Goal: Entertainment & Leisure: Browse casually

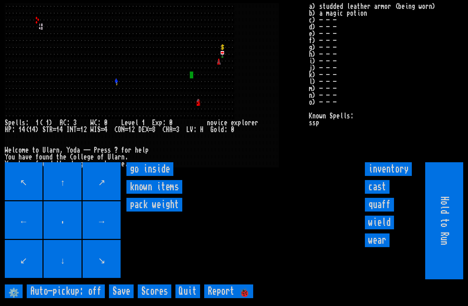
click at [146, 176] on inside "go inside" at bounding box center [149, 169] width 47 height 14
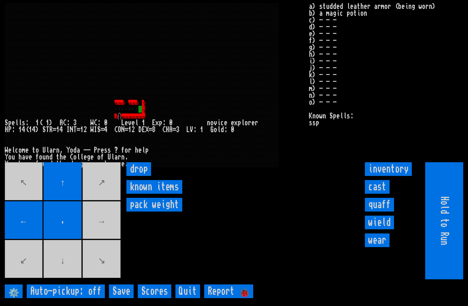
click at [106, 237] on movebuttons "↖ ↑ ↗ ← . → ↙ ↓ ↘" at bounding box center [63, 220] width 117 height 117
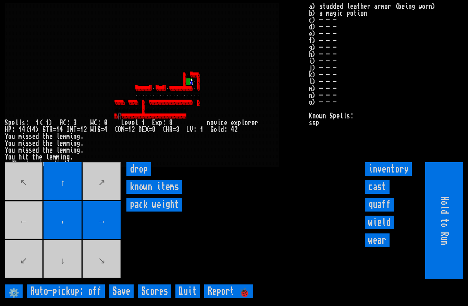
click at [21, 232] on movebuttons "↖ ↑ ↗ ← . → ↙ ↓ ↘" at bounding box center [63, 220] width 117 height 117
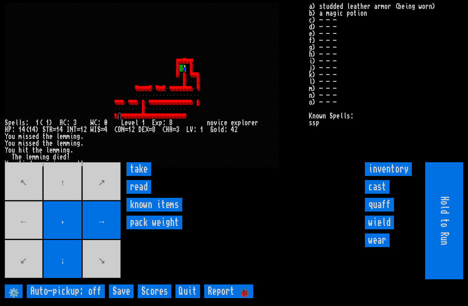
click at [145, 176] on input "take" at bounding box center [138, 169] width 25 height 14
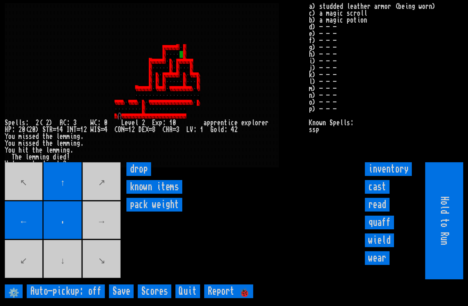
click at [114, 237] on movebuttons "↖ ↑ ↗ ← . → ↙ ↓ ↘" at bounding box center [63, 220] width 117 height 117
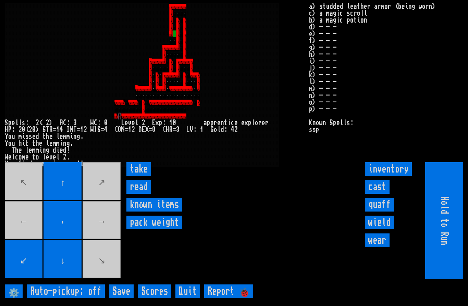
click at [138, 194] on input "read" at bounding box center [138, 187] width 25 height 14
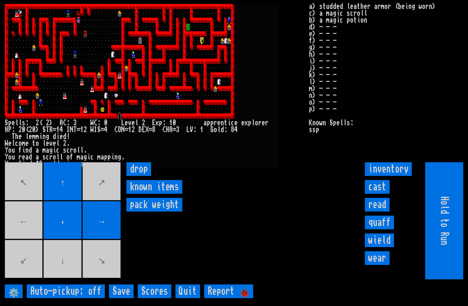
click at [76, 260] on movebuttons "↖ ↑ ↗ ← . → ↙ ↓ ↘" at bounding box center [63, 220] width 117 height 117
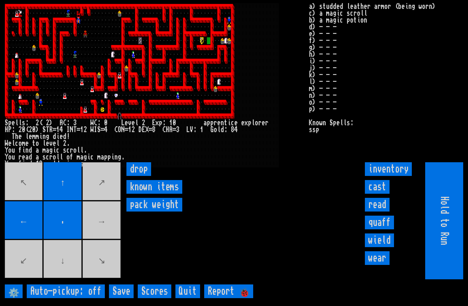
click at [78, 266] on movebuttons "↖ ↑ ↗ ← . → ↙ ↓ ↘" at bounding box center [63, 220] width 117 height 117
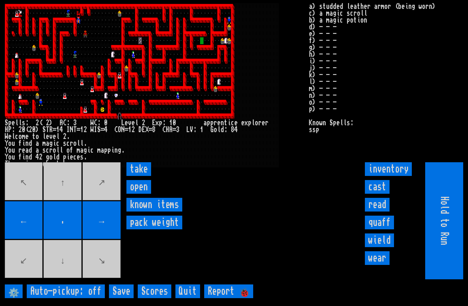
click at [139, 194] on input "open" at bounding box center [138, 187] width 25 height 14
click at [142, 194] on input "open" at bounding box center [138, 187] width 25 height 14
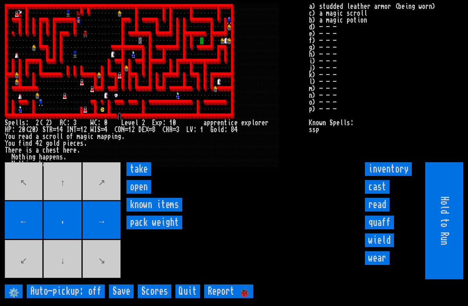
click at [144, 194] on input "open" at bounding box center [138, 187] width 25 height 14
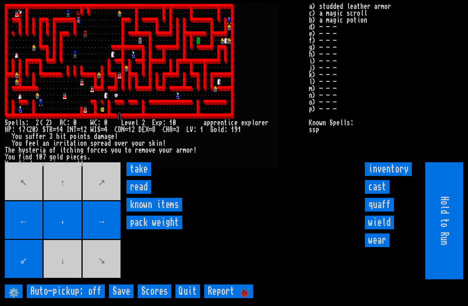
click at [140, 194] on input "read" at bounding box center [138, 187] width 25 height 14
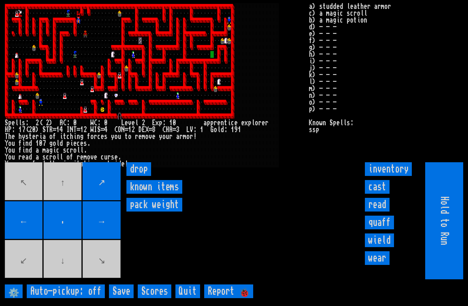
click at [64, 206] on movebuttons "↖ ↑ ↗ ← . → ↙ ↓ ↘" at bounding box center [63, 220] width 117 height 117
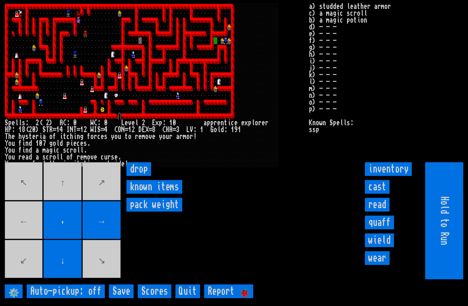
click at [379, 194] on input "cast" at bounding box center [377, 187] width 25 height 14
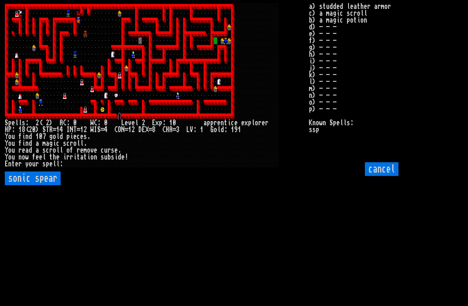
click at [44, 185] on spear "sonic spear" at bounding box center [33, 179] width 56 height 14
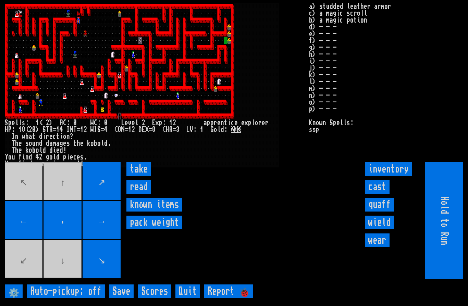
click at [139, 194] on input "read" at bounding box center [138, 187] width 25 height 14
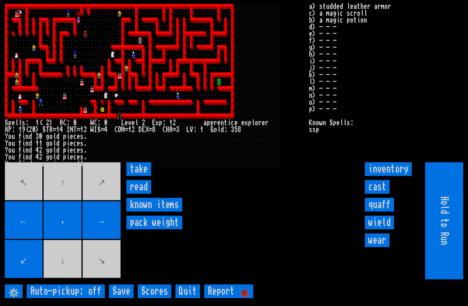
click at [138, 194] on input "read" at bounding box center [138, 187] width 25 height 14
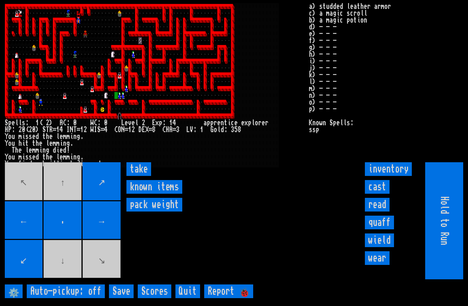
click at [139, 176] on input "take" at bounding box center [138, 169] width 25 height 14
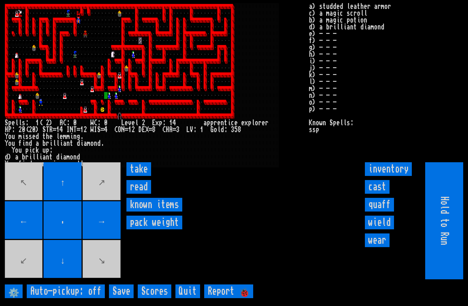
click at [139, 194] on input "read" at bounding box center [138, 187] width 25 height 14
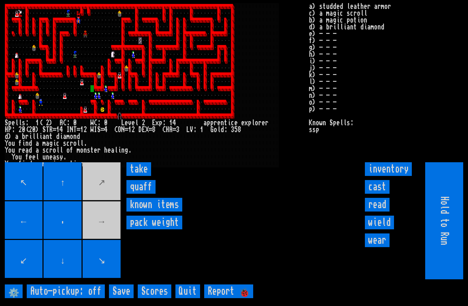
click at [143, 194] on input "quaff" at bounding box center [140, 187] width 29 height 14
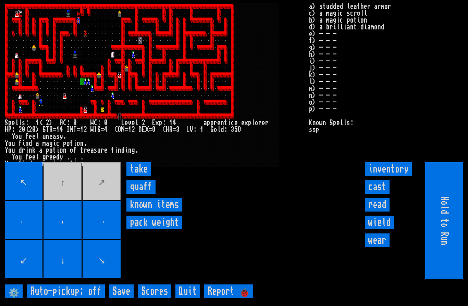
click at [145, 194] on input "quaff" at bounding box center [140, 187] width 29 height 14
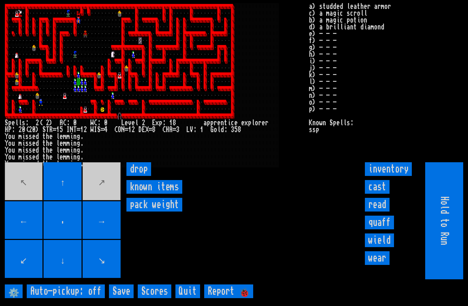
click at [378, 265] on input "wear" at bounding box center [377, 259] width 25 height 14
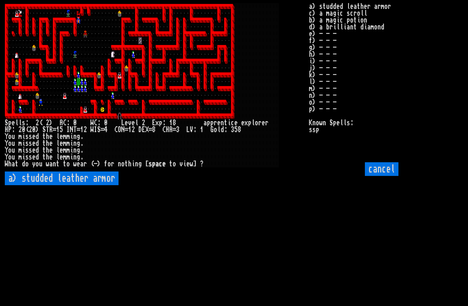
click at [87, 185] on armor "a) studded leather armor" at bounding box center [62, 179] width 114 height 14
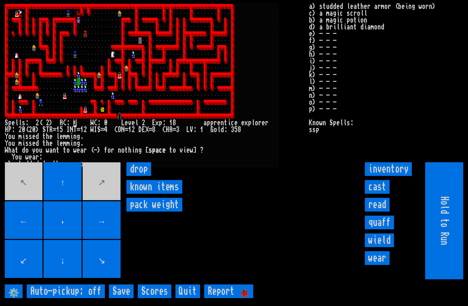
click at [381, 247] on input "wield" at bounding box center [379, 241] width 29 height 14
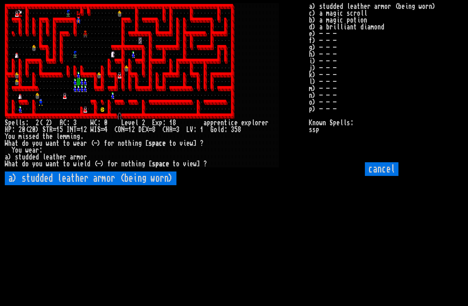
click at [389, 176] on input "cancel" at bounding box center [382, 169] width 34 height 14
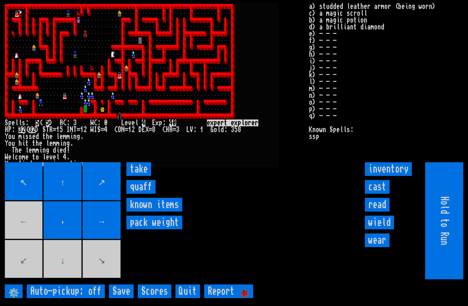
click at [142, 194] on input "quaff" at bounding box center [140, 187] width 29 height 14
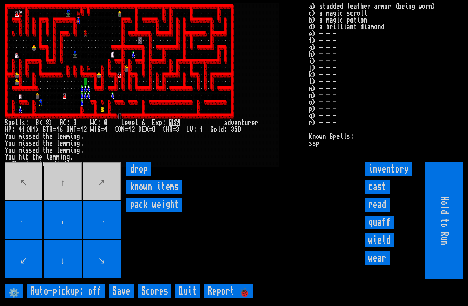
click at [62, 201] on movebuttons "↖ ↑ ↗ ← . → ↙ ↓ ↘" at bounding box center [63, 220] width 117 height 117
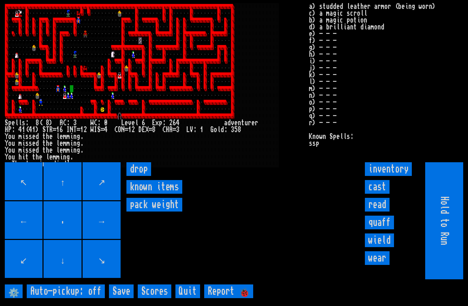
click at [374, 194] on input "cast" at bounding box center [377, 187] width 25 height 14
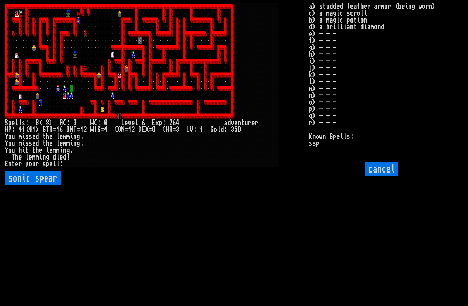
click at [27, 185] on spear "sonic spear" at bounding box center [33, 179] width 56 height 14
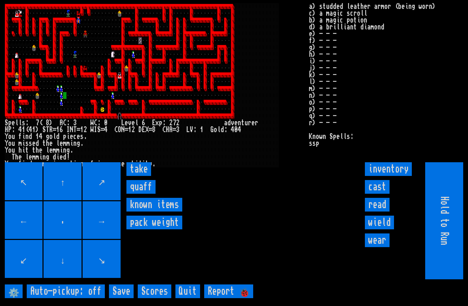
click at [145, 194] on input "quaff" at bounding box center [140, 187] width 29 height 14
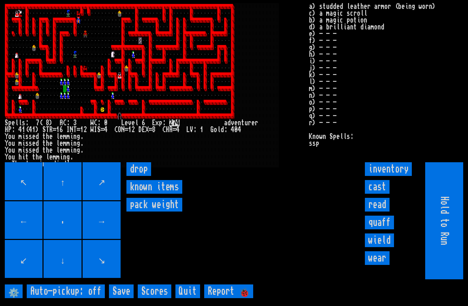
click at [381, 212] on input "read" at bounding box center [377, 205] width 25 height 14
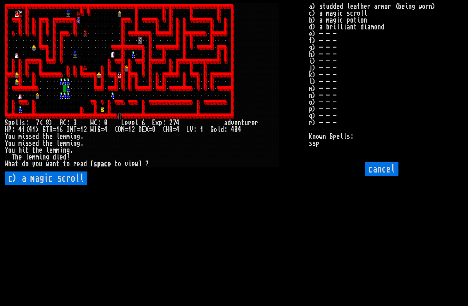
click at [57, 185] on scroll "c) a magic scroll" at bounding box center [46, 179] width 83 height 14
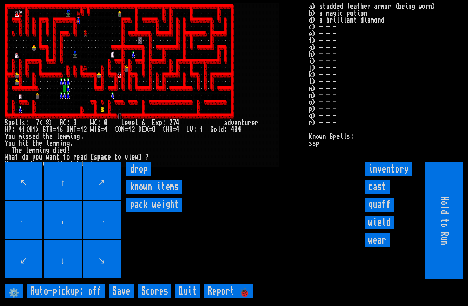
click at [380, 212] on input "quaff" at bounding box center [379, 205] width 29 height 14
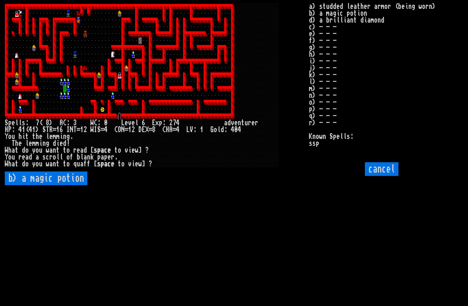
click at [66, 185] on potion "b) a magic potion" at bounding box center [46, 179] width 83 height 14
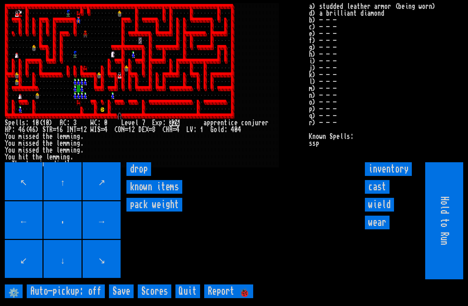
click at [377, 194] on input "cast" at bounding box center [377, 187] width 25 height 14
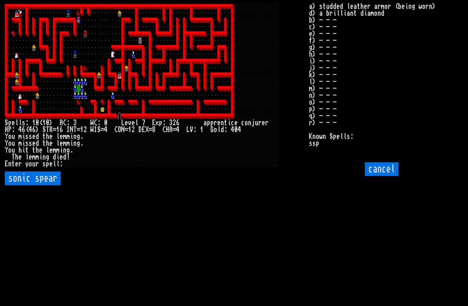
click at [55, 185] on spear "sonic spear" at bounding box center [33, 179] width 56 height 14
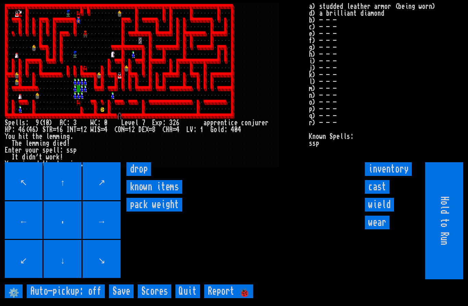
click at [378, 194] on input "cast" at bounding box center [377, 187] width 25 height 14
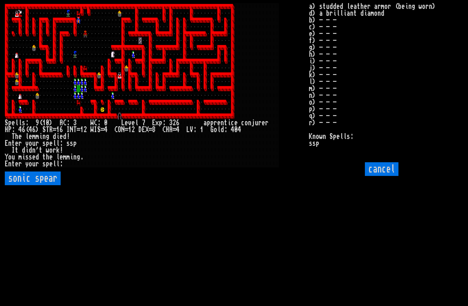
click at [47, 185] on spear "sonic spear" at bounding box center [33, 179] width 56 height 14
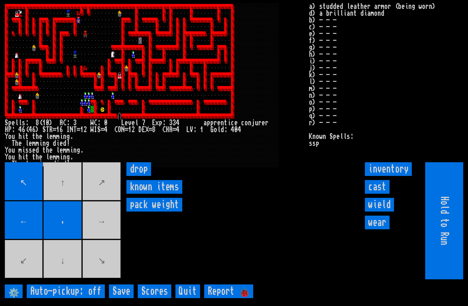
click at [107, 246] on movebuttons "↖ ↑ ↗ ← . → ↙ ↓ ↘" at bounding box center [63, 220] width 117 height 117
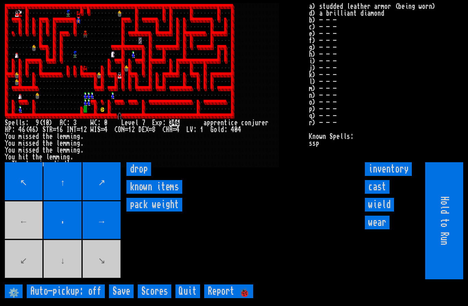
click at [23, 236] on movebuttons "↖ ↑ ↗ ← . → ↙ ↓ ↘" at bounding box center [63, 220] width 117 height 117
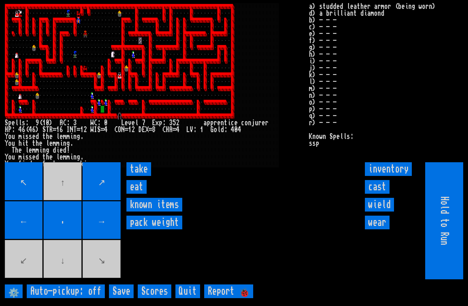
click at [133, 194] on input "eat" at bounding box center [136, 187] width 20 height 14
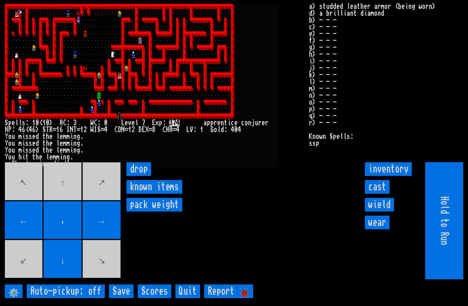
click at [57, 195] on movebuttons "↖ ↑ ↗ ← . → ↙ ↓ ↘" at bounding box center [63, 220] width 117 height 117
click at [57, 196] on movebuttons "↖ ↑ ↗ ← . → ↙ ↓ ↘" at bounding box center [63, 220] width 117 height 117
click at [58, 196] on movebuttons "↖ ↑ ↗ ← . → ↙ ↓ ↘" at bounding box center [63, 220] width 117 height 117
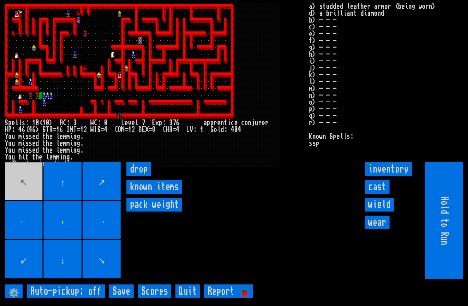
click at [370, 194] on input "cast" at bounding box center [377, 187] width 25 height 14
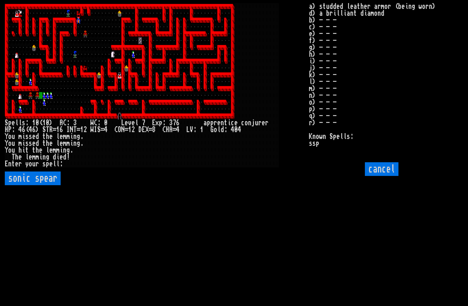
click at [18, 185] on spear "sonic spear" at bounding box center [33, 179] width 56 height 14
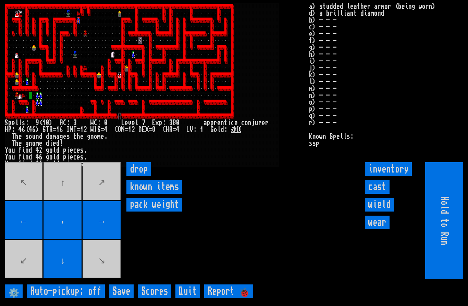
click at [384, 194] on input "cast" at bounding box center [377, 187] width 25 height 14
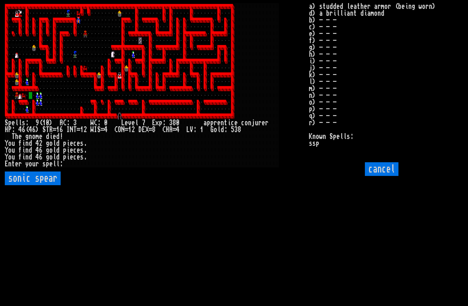
click at [21, 185] on spear "sonic spear" at bounding box center [33, 179] width 56 height 14
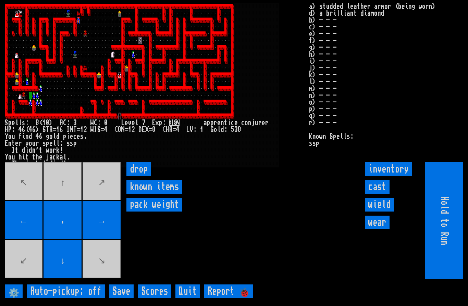
click at [379, 194] on input "cast" at bounding box center [377, 187] width 25 height 14
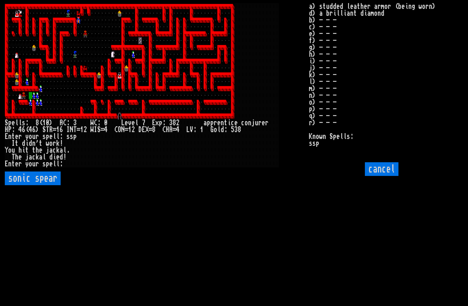
click at [21, 185] on spear "sonic spear" at bounding box center [33, 179] width 56 height 14
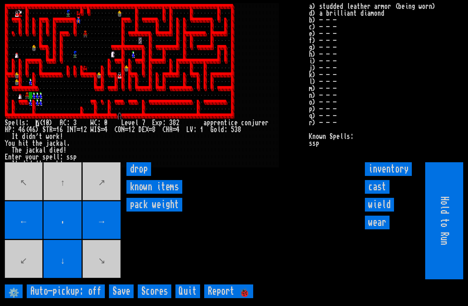
click at [380, 194] on input "cast" at bounding box center [377, 187] width 25 height 14
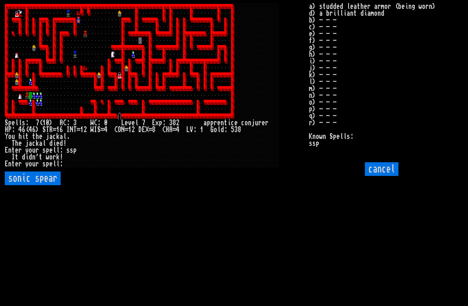
click at [19, 185] on spear "sonic spear" at bounding box center [33, 179] width 56 height 14
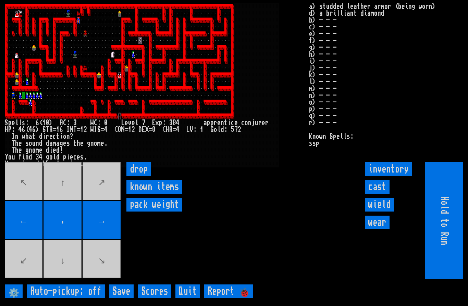
click at [379, 194] on input "cast" at bounding box center [377, 187] width 25 height 14
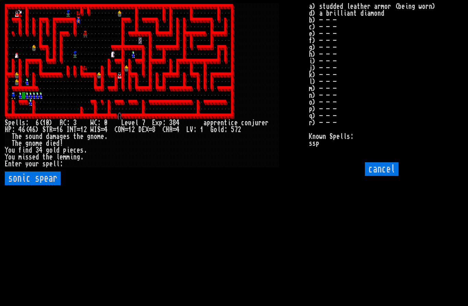
click at [21, 185] on spear "sonic spear" at bounding box center [33, 179] width 56 height 14
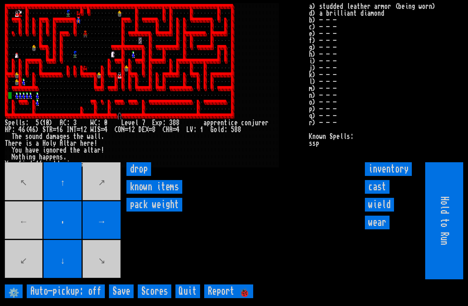
click at [30, 270] on movebuttons "↖ ↑ ↗ ← . → ↙ ↓ ↘" at bounding box center [63, 220] width 117 height 117
click at [34, 274] on movebuttons "↖ ↑ ↗ ← . → ↙ ↓ ↘" at bounding box center [63, 220] width 117 height 117
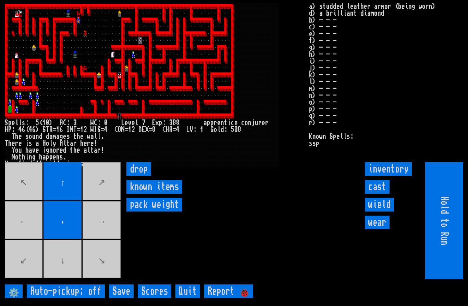
click at [60, 280] on movebuttons "↖ ↑ ↗ ← . → ↙ ↓ ↘" at bounding box center [63, 220] width 117 height 117
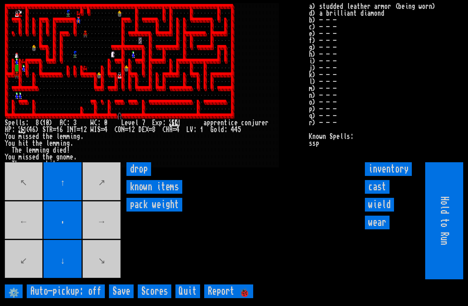
click at [381, 194] on input "cast" at bounding box center [377, 187] width 25 height 14
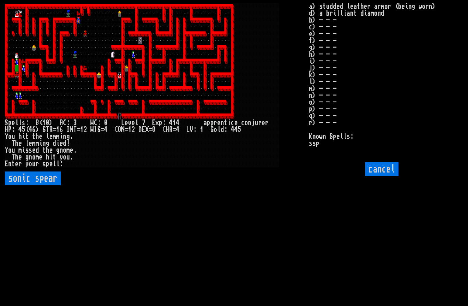
click at [46, 185] on spear "sonic spear" at bounding box center [33, 179] width 56 height 14
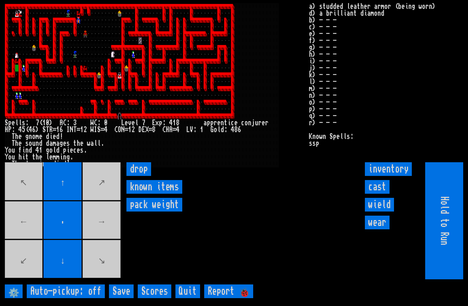
click at [382, 194] on input "cast" at bounding box center [377, 187] width 25 height 14
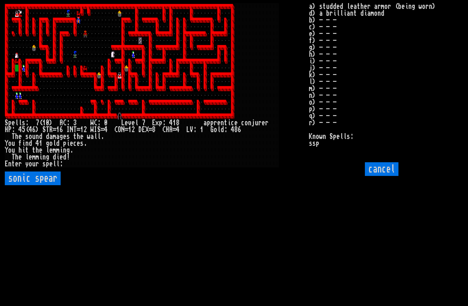
click at [41, 185] on spear "sonic spear" at bounding box center [33, 179] width 56 height 14
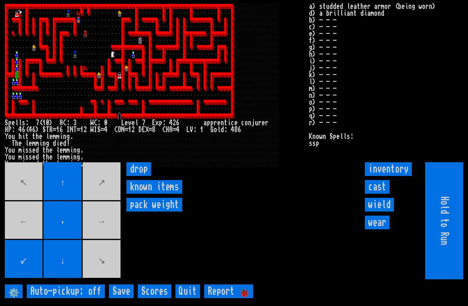
click at [381, 194] on input "cast" at bounding box center [377, 187] width 25 height 14
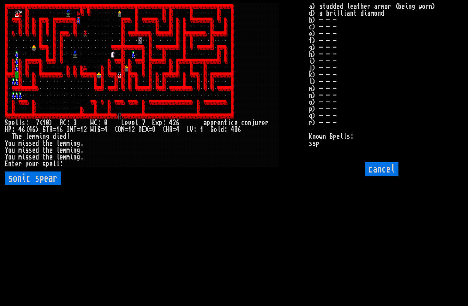
click at [45, 185] on spear "sonic spear" at bounding box center [33, 179] width 56 height 14
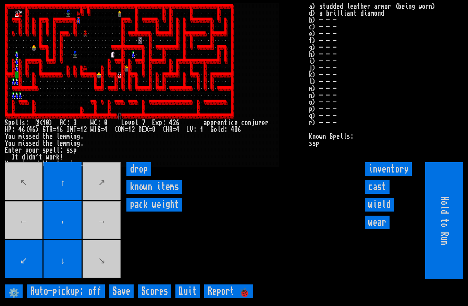
click at [380, 194] on input "cast" at bounding box center [377, 187] width 25 height 14
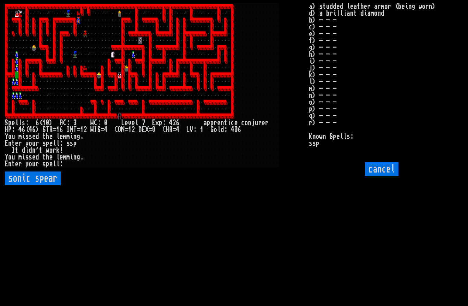
click at [45, 185] on spear "sonic spear" at bounding box center [33, 179] width 56 height 14
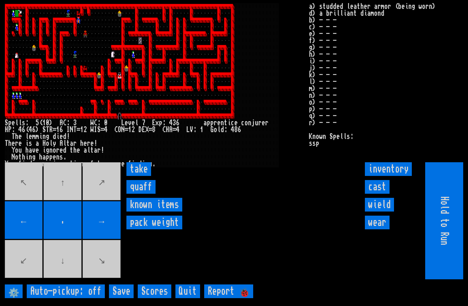
click at [142, 176] on input "take" at bounding box center [138, 169] width 25 height 14
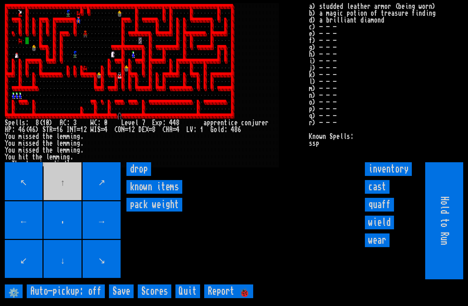
click at [380, 194] on input "cast" at bounding box center [377, 187] width 25 height 14
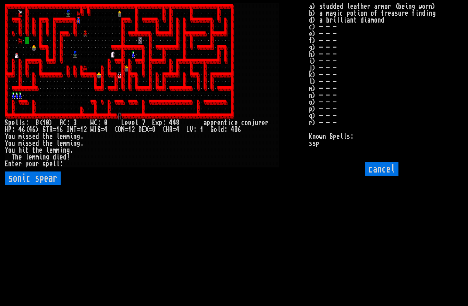
click at [46, 185] on spear "sonic spear" at bounding box center [33, 179] width 56 height 14
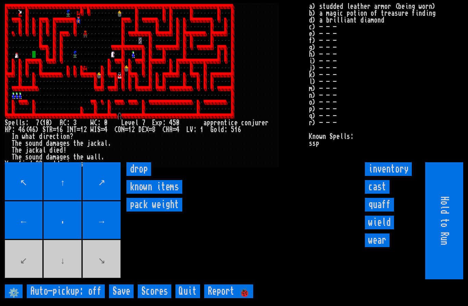
click at [61, 279] on movebuttons "↖ ↑ ↗ ← . → ↙ ↓ ↘" at bounding box center [63, 220] width 117 height 117
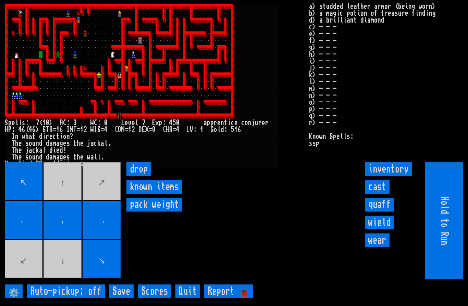
click at [63, 280] on movebuttons "↖ ↑ ↗ ← . → ↙ ↓ ↘" at bounding box center [63, 220] width 117 height 117
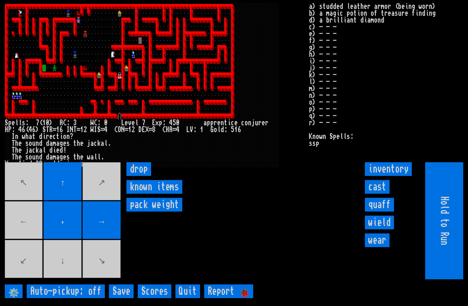
click at [381, 194] on input "cast" at bounding box center [377, 187] width 25 height 14
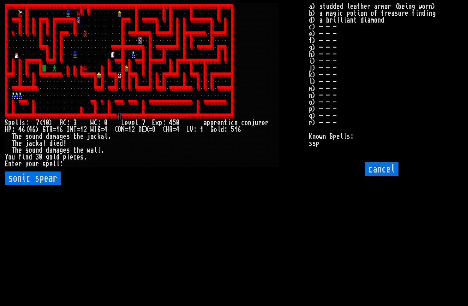
click at [38, 185] on spear "sonic spear" at bounding box center [33, 179] width 56 height 14
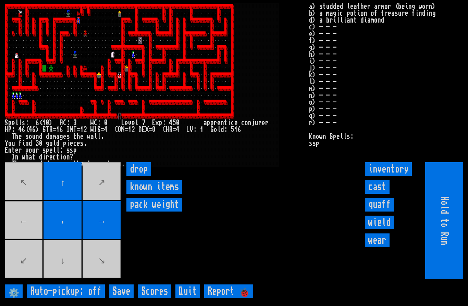
click at [379, 194] on input "cast" at bounding box center [377, 187] width 25 height 14
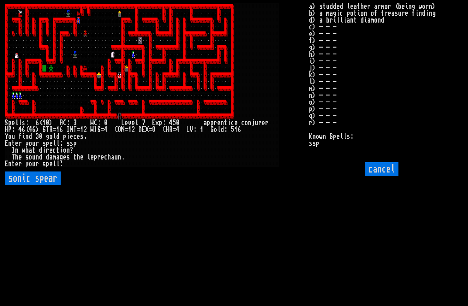
click at [42, 185] on spear "sonic spear" at bounding box center [33, 179] width 56 height 14
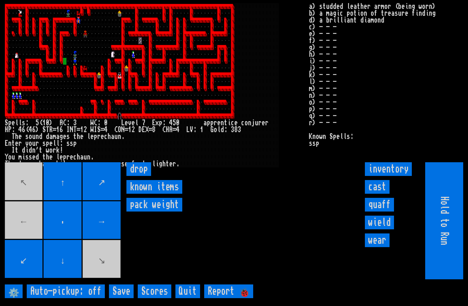
click at [376, 194] on input "cast" at bounding box center [377, 187] width 25 height 14
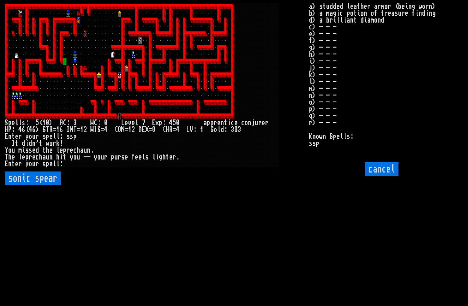
click at [44, 185] on spear "sonic spear" at bounding box center [33, 179] width 56 height 14
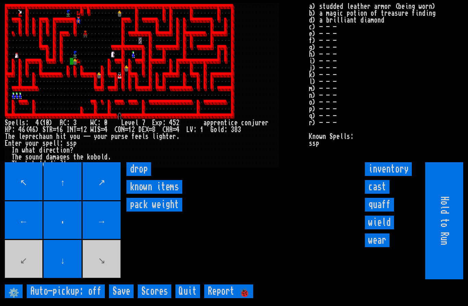
click at [379, 194] on input "cast" at bounding box center [377, 187] width 25 height 14
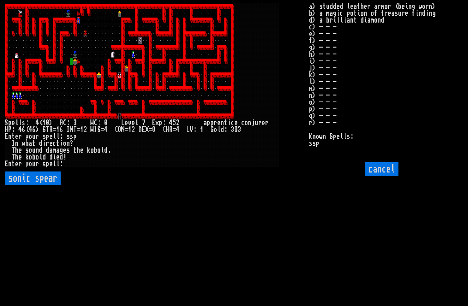
click at [43, 185] on spear "sonic spear" at bounding box center [33, 179] width 56 height 14
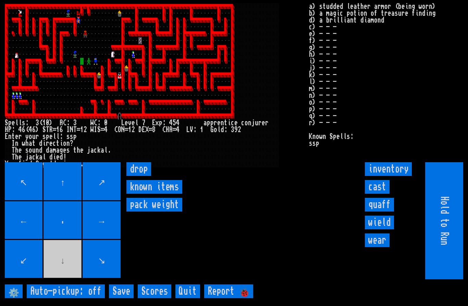
click at [378, 194] on input "cast" at bounding box center [377, 187] width 25 height 14
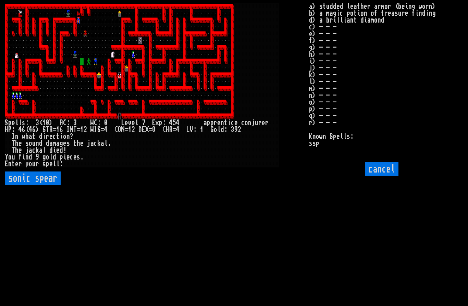
click at [38, 185] on spear "sonic spear" at bounding box center [33, 179] width 56 height 14
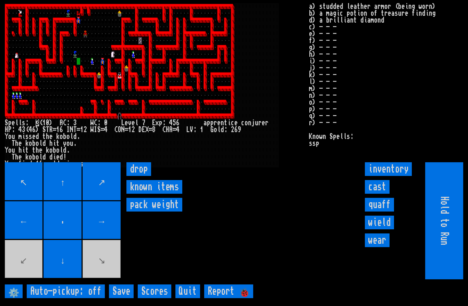
click at [381, 194] on input "cast" at bounding box center [377, 187] width 25 height 14
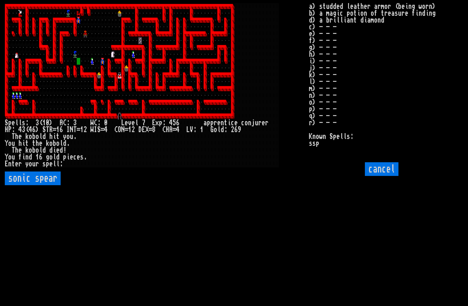
click at [44, 185] on spear "sonic spear" at bounding box center [33, 179] width 56 height 14
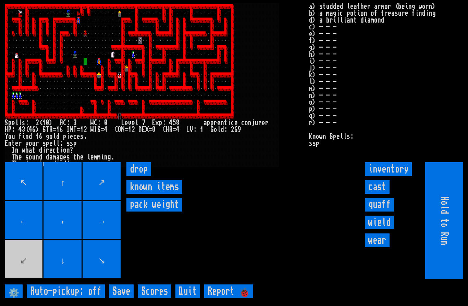
click at [380, 194] on input "cast" at bounding box center [377, 187] width 25 height 14
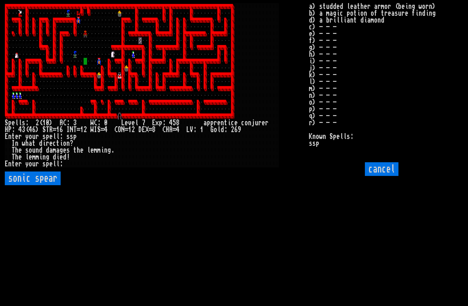
click at [48, 185] on spear "sonic spear" at bounding box center [33, 179] width 56 height 14
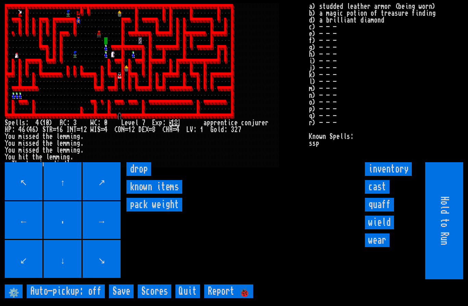
click at [378, 194] on input "cast" at bounding box center [377, 187] width 25 height 14
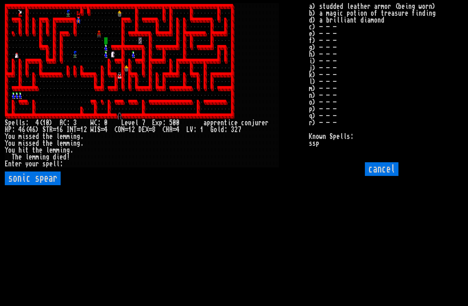
click at [29, 185] on spear "sonic spear" at bounding box center [33, 179] width 56 height 14
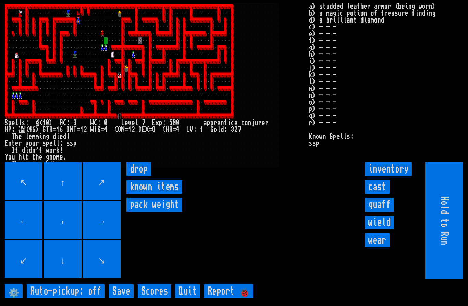
click at [380, 194] on input "cast" at bounding box center [377, 187] width 25 height 14
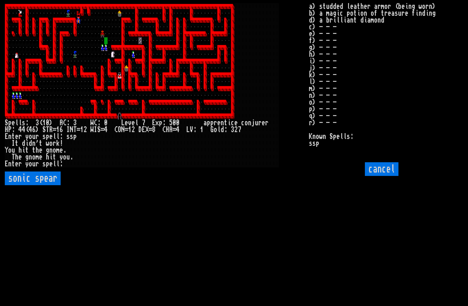
click at [20, 185] on spear "sonic spear" at bounding box center [33, 179] width 56 height 14
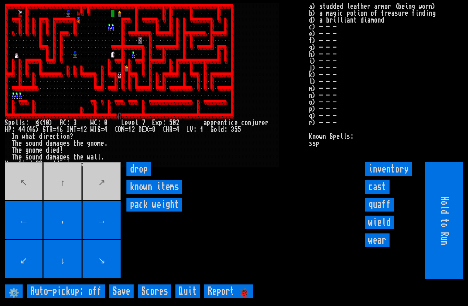
click at [105, 198] on movebuttons "↖ ↑ ↗ ← . → ↙ ↓ ↘" at bounding box center [63, 220] width 117 height 117
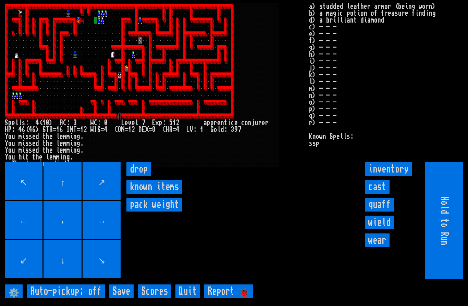
click at [382, 194] on input "cast" at bounding box center [377, 187] width 25 height 14
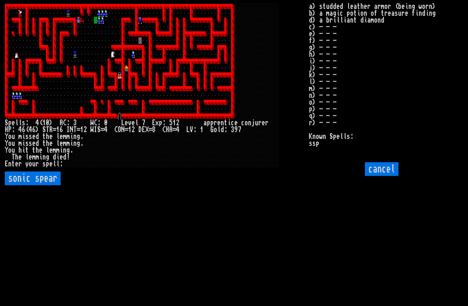
click at [46, 185] on spear "sonic spear" at bounding box center [33, 179] width 56 height 14
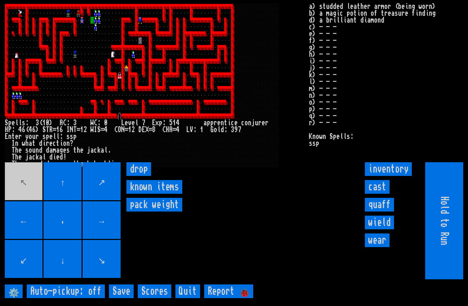
click at [374, 194] on input "cast" at bounding box center [377, 187] width 25 height 14
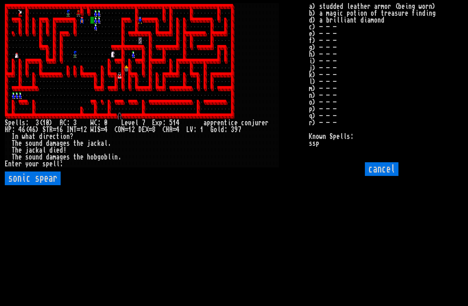
click at [21, 185] on spear "sonic spear" at bounding box center [33, 179] width 56 height 14
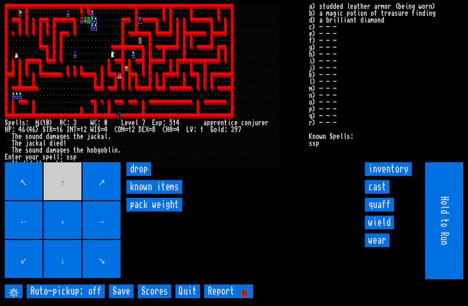
click at [383, 194] on input "cast" at bounding box center [377, 187] width 25 height 14
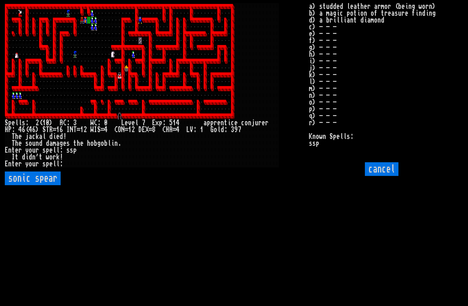
click at [24, 185] on spear "sonic spear" at bounding box center [33, 179] width 56 height 14
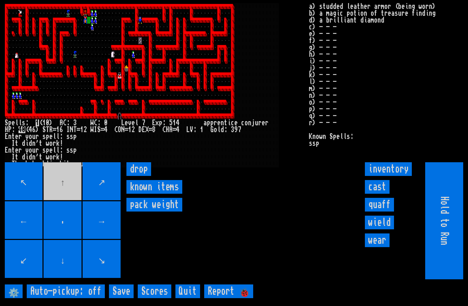
click at [383, 194] on input "cast" at bounding box center [377, 187] width 25 height 14
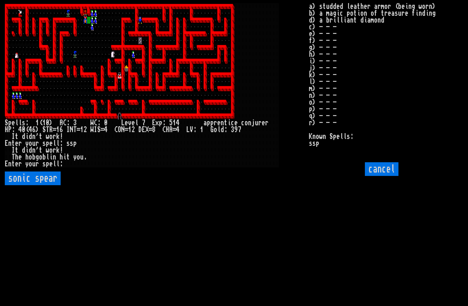
click at [18, 185] on spear "sonic spear" at bounding box center [33, 179] width 56 height 14
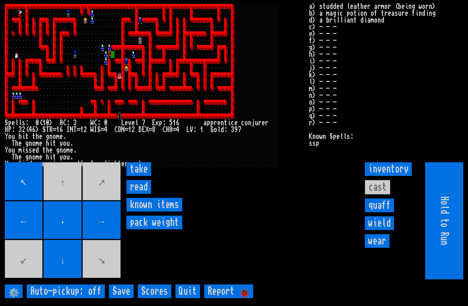
click at [141, 176] on input "take" at bounding box center [138, 169] width 25 height 14
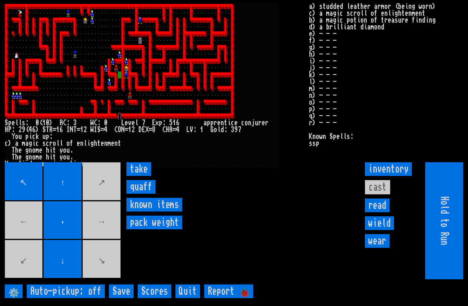
click at [145, 194] on input "quaff" at bounding box center [140, 187] width 29 height 14
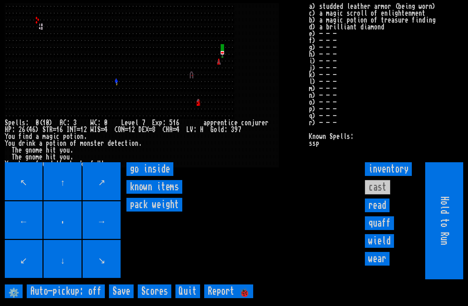
click at [151, 176] on inside "go inside" at bounding box center [149, 169] width 47 height 14
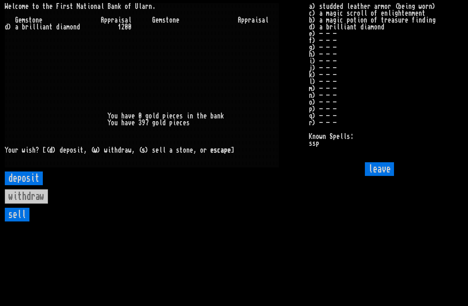
click at [380, 176] on input "leave" at bounding box center [379, 169] width 29 height 14
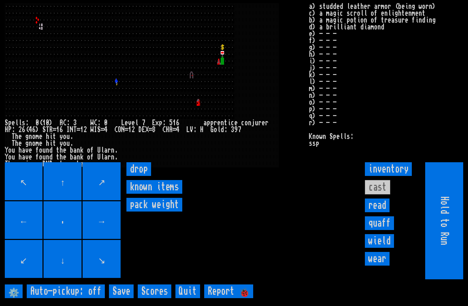
click at [50, 278] on input "↓" at bounding box center [63, 259] width 38 height 38
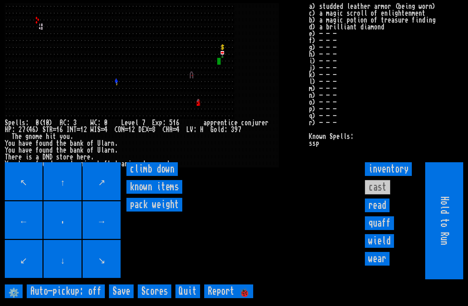
click at [152, 176] on down "climb down" at bounding box center [151, 169] width 51 height 14
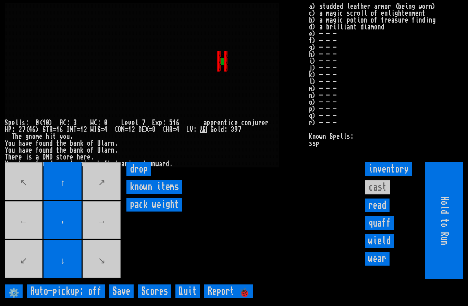
click at [383, 213] on input "read" at bounding box center [377, 206] width 25 height 14
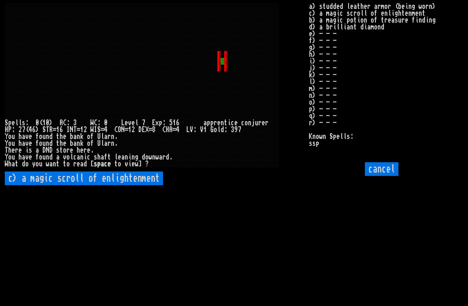
click at [120, 185] on enlightenment "c) a magic scroll of enlightenment" at bounding box center [84, 179] width 158 height 14
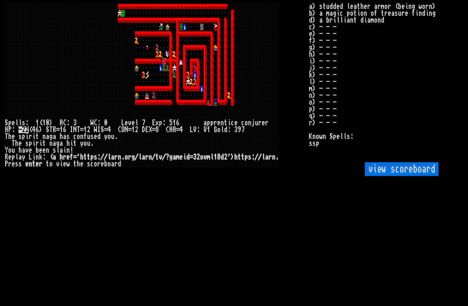
click at [219, 157] on div "8" at bounding box center [218, 157] width 3 height 7
click at [137, 158] on div "/" at bounding box center [136, 157] width 3 height 7
click at [191, 158] on div "=" at bounding box center [191, 157] width 3 height 7
click at [192, 158] on div "=" at bounding box center [191, 157] width 3 height 7
click at [196, 157] on div "3" at bounding box center [194, 157] width 3 height 7
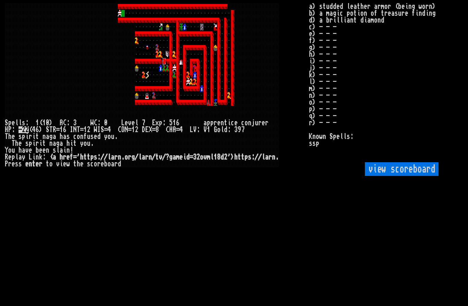
click at [407, 176] on scoreboard "view scoreboard" at bounding box center [402, 169] width 74 height 14
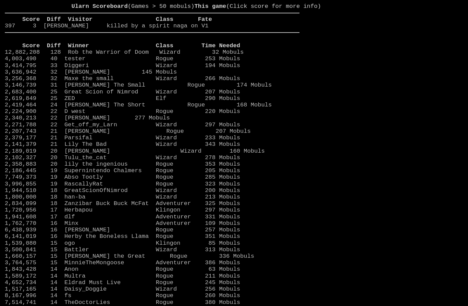
click at [275, 156] on larn "Ularn Scoreboard (Games > 50 mobuls) This game (Click score for more info) Scor…" at bounding box center [152, 79] width 295 height 153
